Goal: Task Accomplishment & Management: Manage account settings

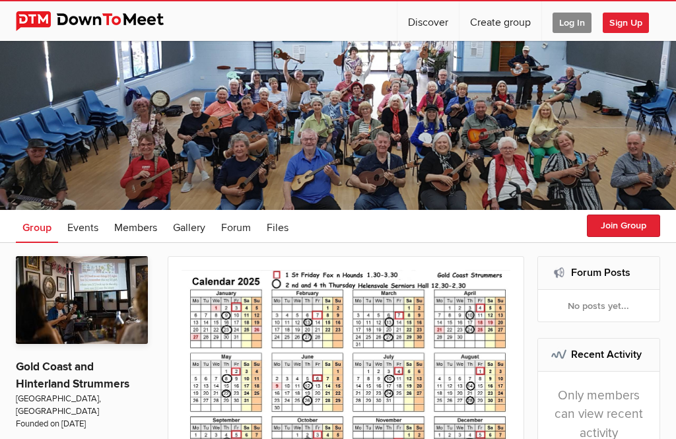
scroll to position [17, 0]
click at [567, 31] on span "Log In" at bounding box center [572, 23] width 39 height 20
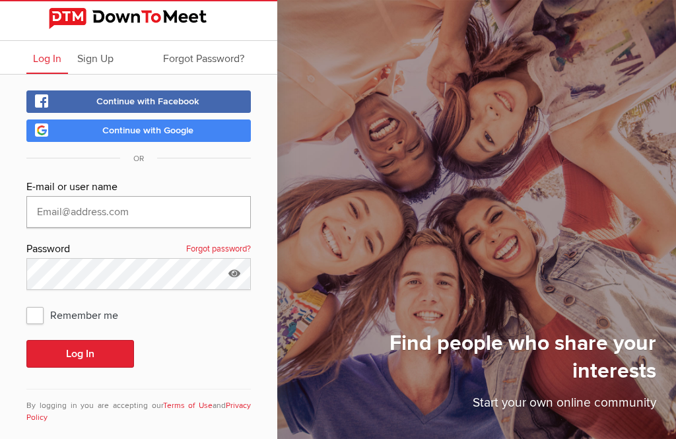
click at [38, 203] on input "text" at bounding box center [138, 212] width 225 height 32
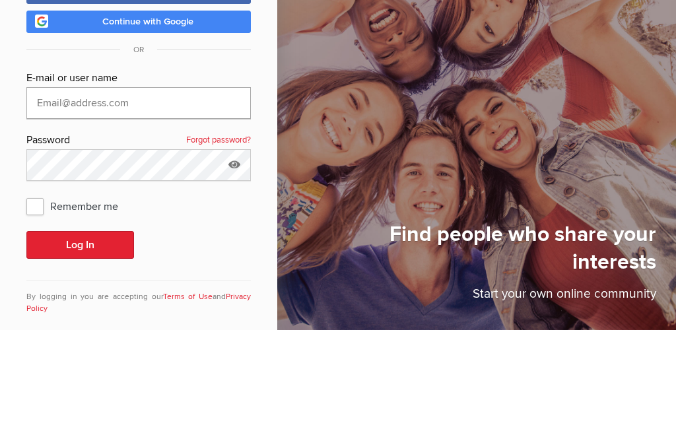
type input "[PERSON_NAME][EMAIL_ADDRESS][DOMAIN_NAME]"
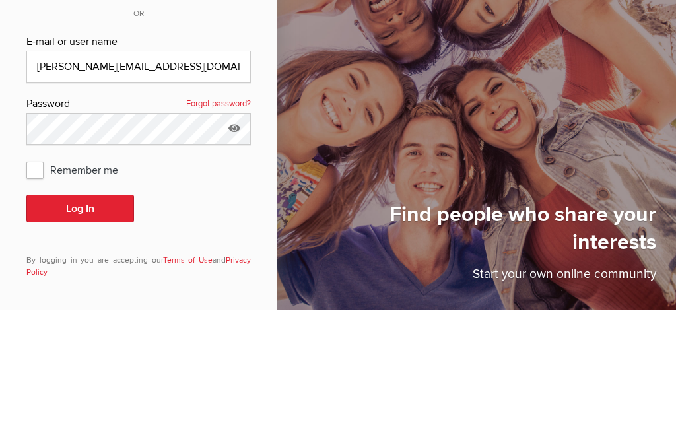
click at [36, 287] on span "Remember me" at bounding box center [78, 299] width 105 height 24
click at [26, 286] on input "Remember me" at bounding box center [26, 286] width 1 height 1
checkbox input "true"
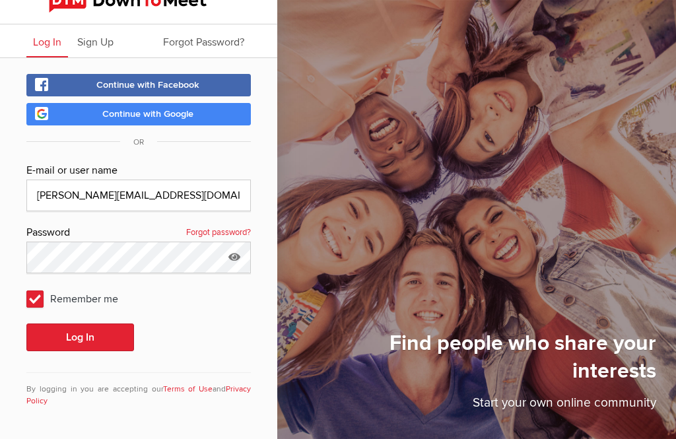
click at [89, 324] on button "Log In" at bounding box center [80, 338] width 108 height 28
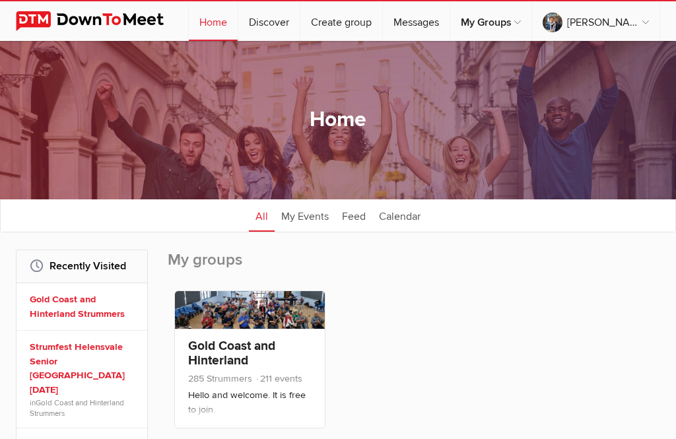
click at [230, 367] on link "Gold Coast and Hinterland Strummers" at bounding box center [231, 360] width 87 height 45
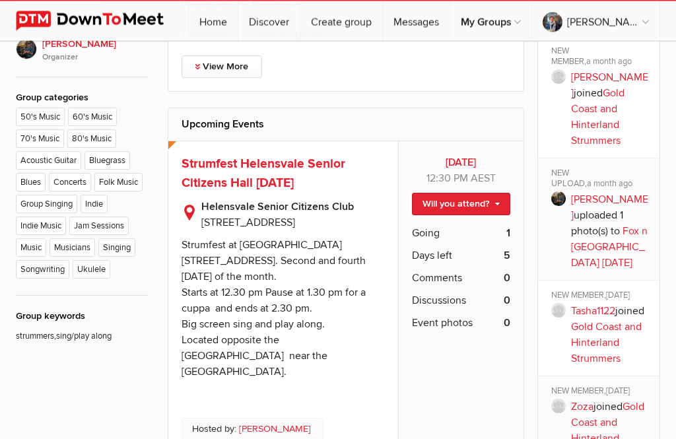
scroll to position [626, 0]
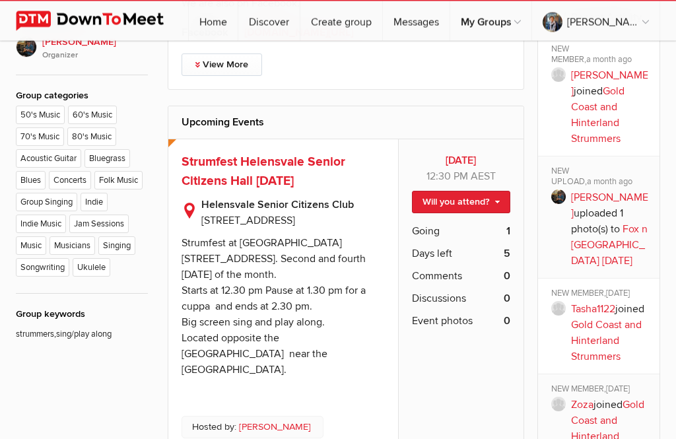
click at [483, 206] on link "Will you attend?" at bounding box center [461, 203] width 98 height 22
click at [454, 233] on link "I'm going" at bounding box center [450, 224] width 119 height 20
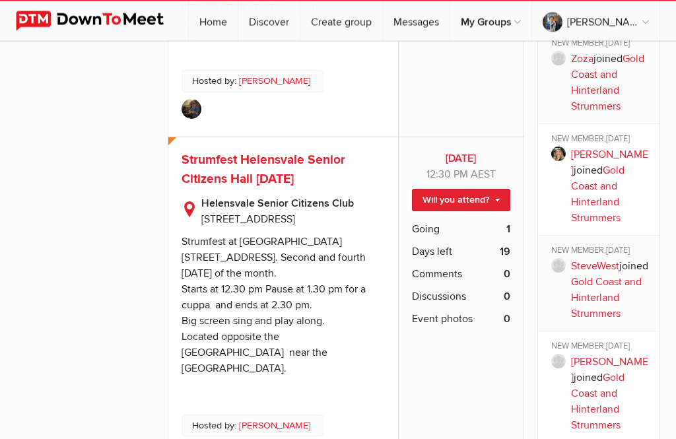
scroll to position [973, 0]
click at [497, 211] on link "Will you attend?" at bounding box center [461, 200] width 98 height 22
click at [456, 232] on link "I'm going" at bounding box center [450, 222] width 119 height 20
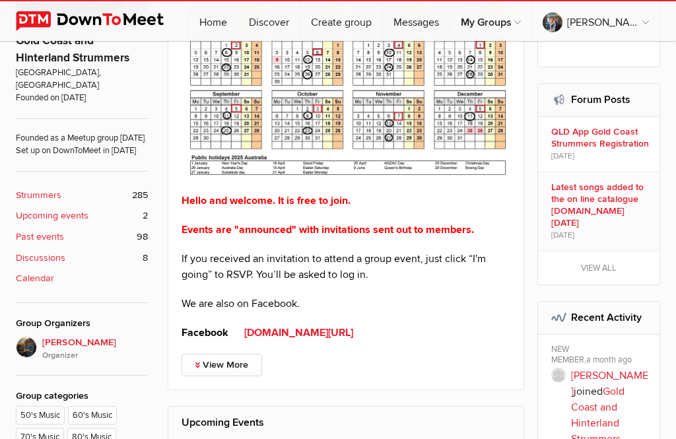
scroll to position [330, 0]
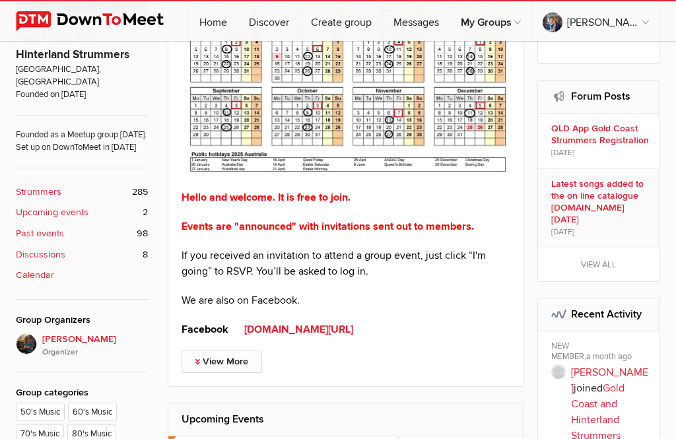
click at [215, 365] on link "View More" at bounding box center [222, 362] width 81 height 22
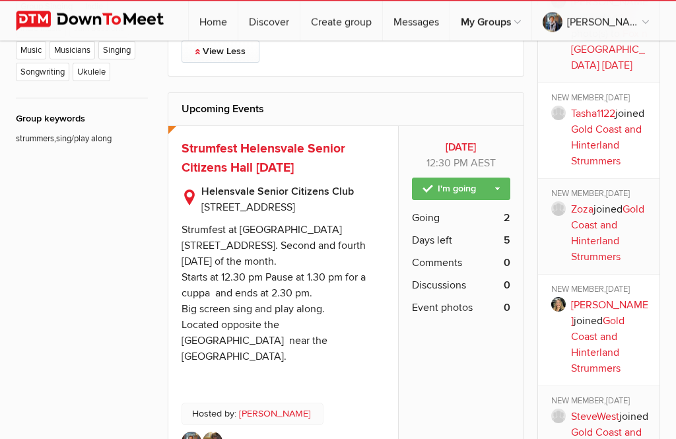
scroll to position [832, 0]
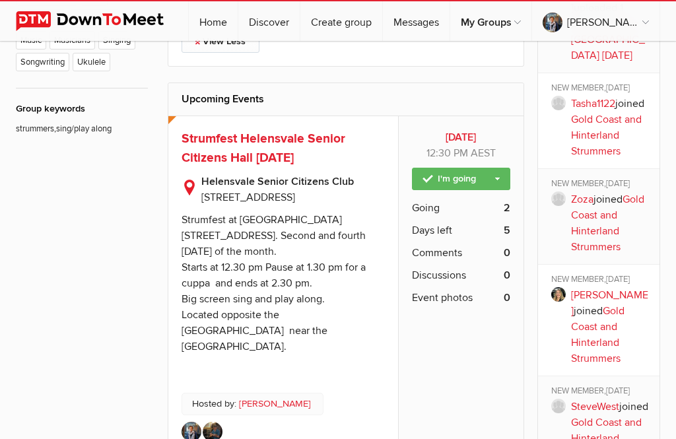
click at [604, 134] on link "Gold Coast and Hinterland Strummers" at bounding box center [606, 135] width 71 height 45
click at [589, 110] on link "Tasha1122" at bounding box center [593, 103] width 44 height 13
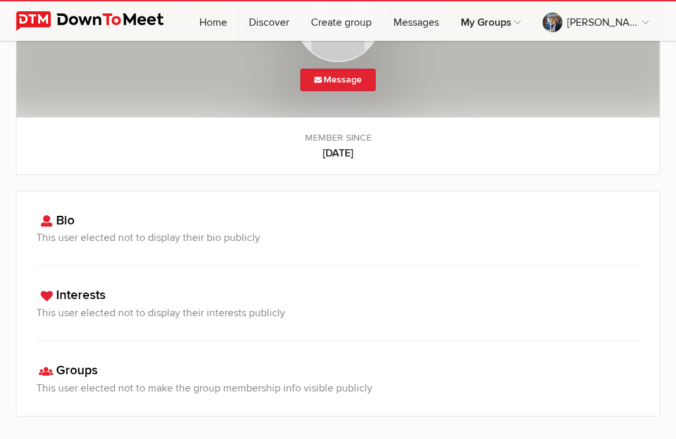
scroll to position [24, 0]
